Goal: Transaction & Acquisition: Purchase product/service

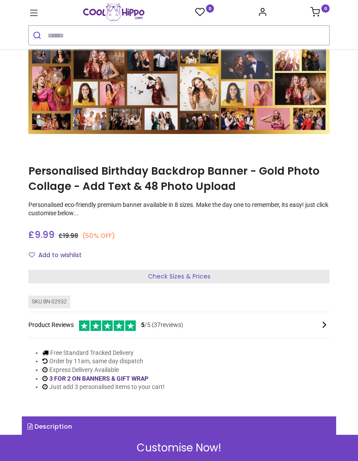
scroll to position [123, 0]
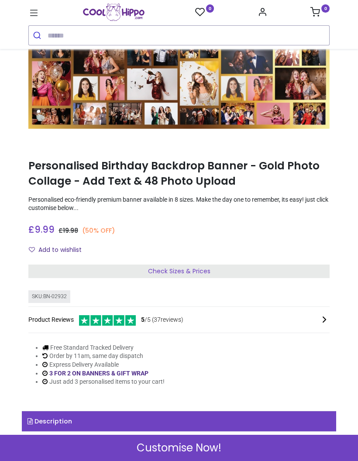
click at [234, 265] on div "Check Sizes & Prices" at bounding box center [178, 272] width 301 height 14
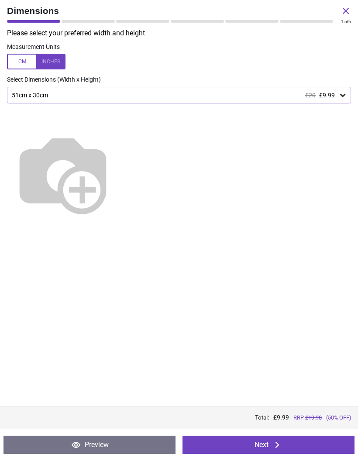
click at [323, 100] on div "51cm x 30cm £20 £9.99" at bounding box center [179, 95] width 344 height 17
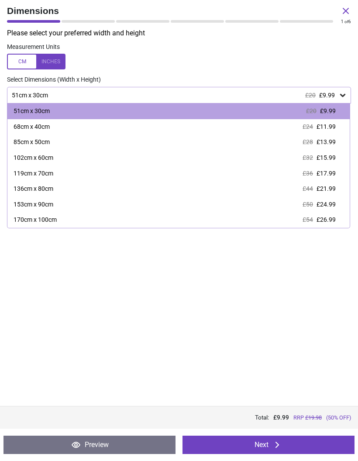
click at [216, 219] on div "170cm x 100cm £54 £26.99" at bounding box center [178, 220] width 342 height 16
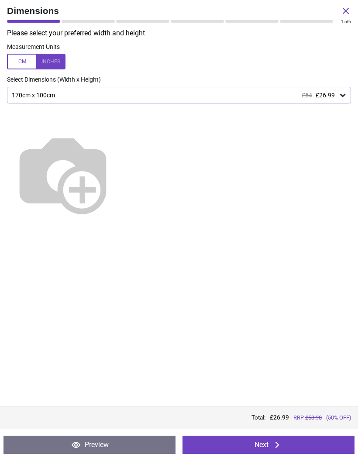
click at [340, 91] on icon at bounding box center [342, 95] width 9 height 9
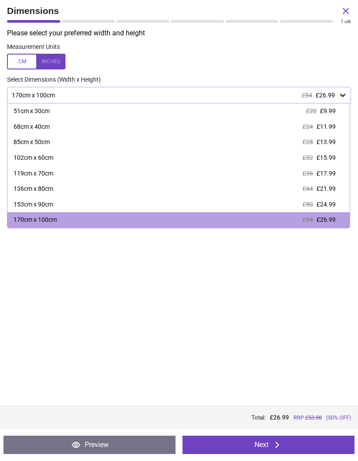
click at [317, 218] on span "£26.99" at bounding box center [325, 219] width 19 height 7
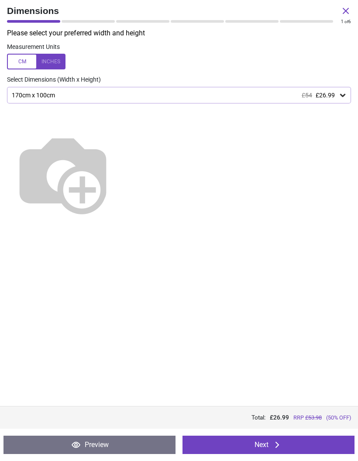
click at [270, 443] on button "Next" at bounding box center [268, 445] width 172 height 18
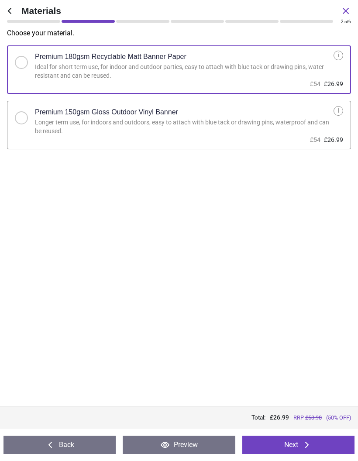
click at [310, 442] on icon at bounding box center [307, 445] width 10 height 10
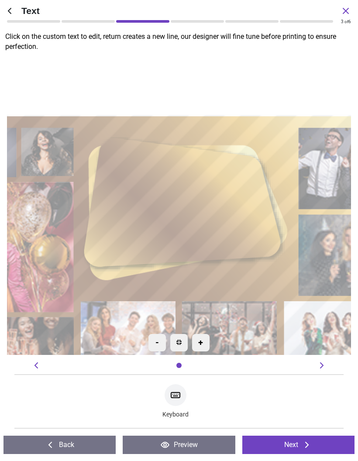
click at [176, 397] on icon at bounding box center [175, 394] width 9 height 5
click at [241, 187] on textarea "**********" at bounding box center [178, 205] width 155 height 50
click at [175, 191] on textarea "**********" at bounding box center [178, 205] width 155 height 48
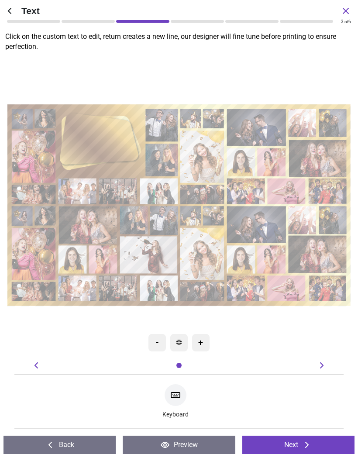
type textarea "****** ********* *****"
click at [182, 362] on div at bounding box center [179, 365] width 9 height 9
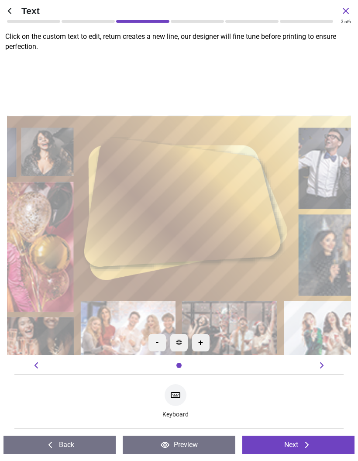
click at [325, 361] on icon at bounding box center [321, 365] width 10 height 10
click at [319, 363] on icon at bounding box center [321, 365] width 10 height 10
click at [323, 365] on icon at bounding box center [321, 365] width 3 height 6
click at [321, 362] on icon at bounding box center [321, 365] width 10 height 10
click at [303, 446] on icon at bounding box center [307, 445] width 10 height 10
